Goal: Transaction & Acquisition: Book appointment/travel/reservation

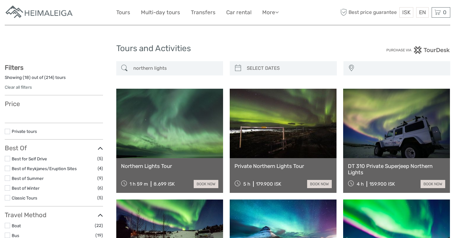
select select
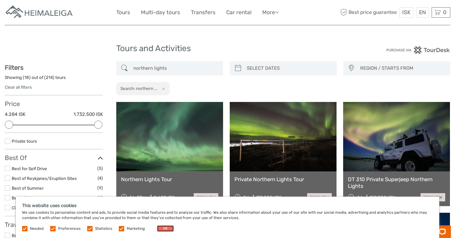
click at [165, 230] on button "OK" at bounding box center [165, 229] width 17 height 6
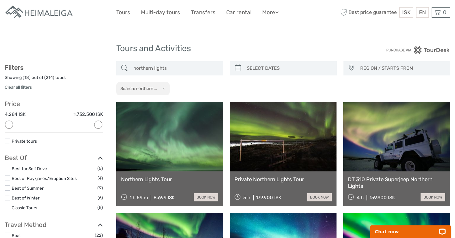
click at [183, 156] on link at bounding box center [169, 137] width 107 height 70
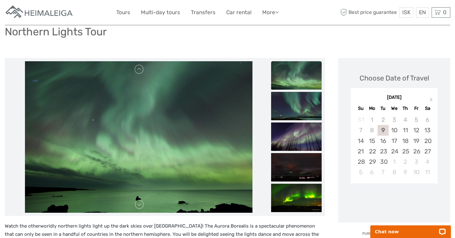
scroll to position [56, 0]
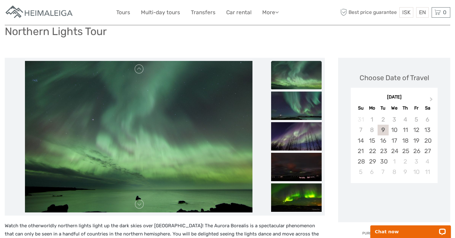
click at [306, 73] on img at bounding box center [296, 75] width 51 height 28
click at [300, 111] on img at bounding box center [296, 106] width 51 height 28
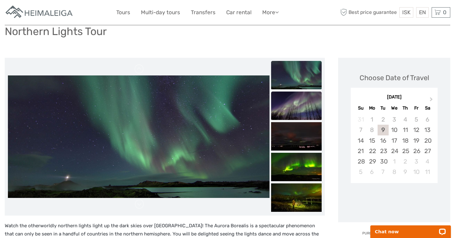
click at [299, 110] on img at bounding box center [296, 106] width 51 height 28
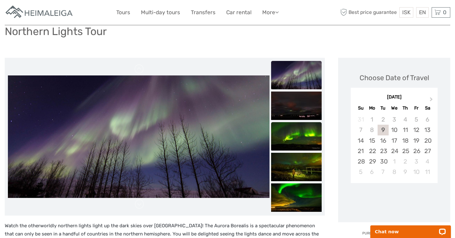
click at [297, 127] on img at bounding box center [296, 136] width 51 height 28
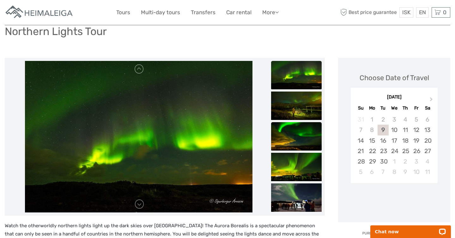
click at [302, 122] on img at bounding box center [296, 136] width 51 height 28
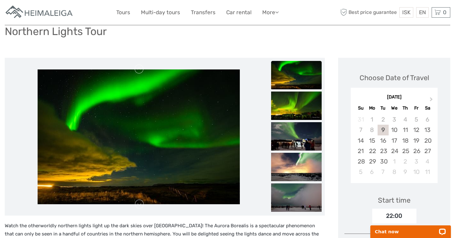
click at [302, 122] on img at bounding box center [296, 136] width 51 height 28
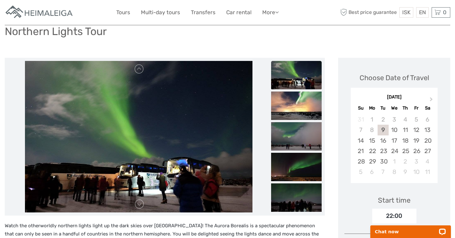
click at [302, 122] on img at bounding box center [296, 136] width 51 height 28
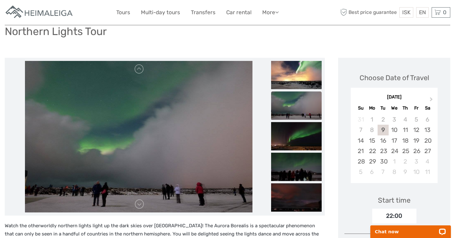
click at [299, 98] on img at bounding box center [296, 106] width 51 height 28
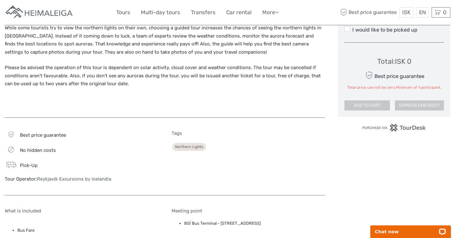
scroll to position [0, 0]
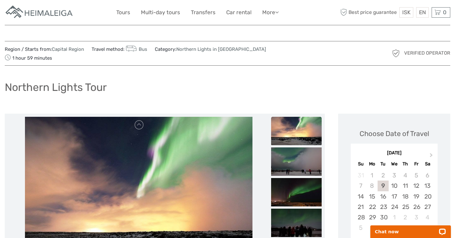
click at [52, 53] on span "1 hour 59 minutes" at bounding box center [28, 57] width 47 height 9
click at [208, 51] on link "Northern Lights in [GEOGRAPHIC_DATA]" at bounding box center [221, 49] width 90 height 6
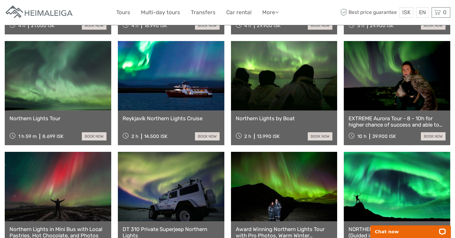
scroll to position [417, 0]
